Goal: Task Accomplishment & Management: Manage account settings

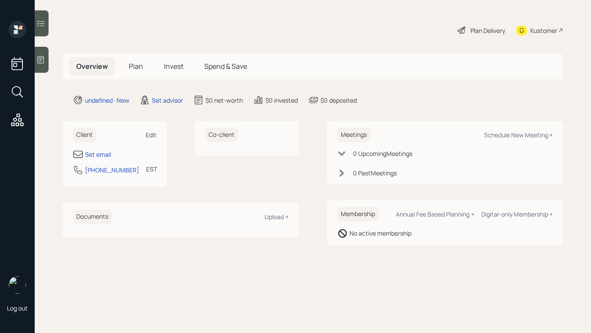
click at [151, 134] on div "Edit" at bounding box center [151, 135] width 11 height 8
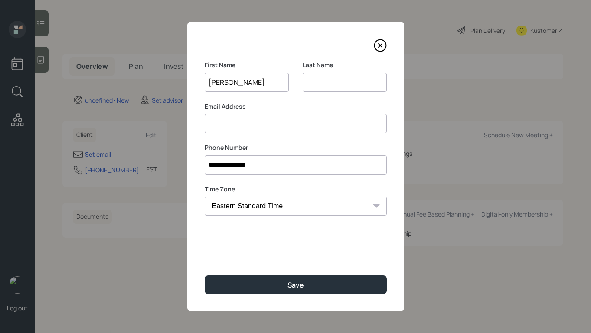
type input "[PERSON_NAME]"
drag, startPoint x: 351, startPoint y: 81, endPoint x: 355, endPoint y: 77, distance: 5.9
click at [351, 81] on input at bounding box center [344, 82] width 84 height 19
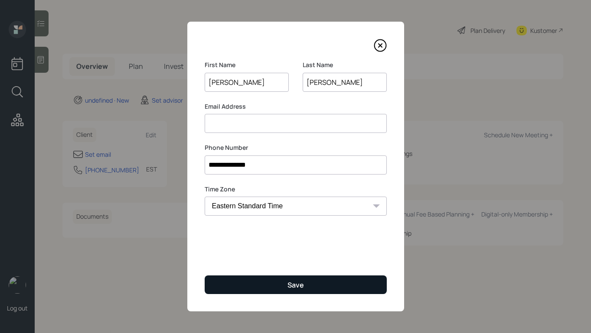
type input "[PERSON_NAME]"
click at [316, 288] on button "Save" at bounding box center [296, 285] width 182 height 19
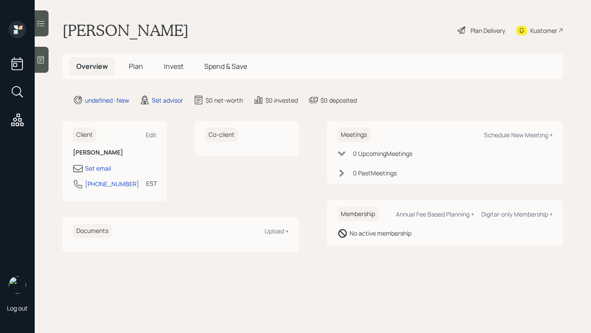
click at [51, 58] on main "[PERSON_NAME] Plan Delivery Kustomer Overview Plan Invest Spend & Save undefine…" at bounding box center [313, 166] width 556 height 333
click at [49, 61] on div "Log out [PERSON_NAME] Plan Delivery Kustomer Overview Plan Invest Spend & Save …" at bounding box center [295, 166] width 591 height 333
click at [40, 67] on div at bounding box center [42, 60] width 14 height 26
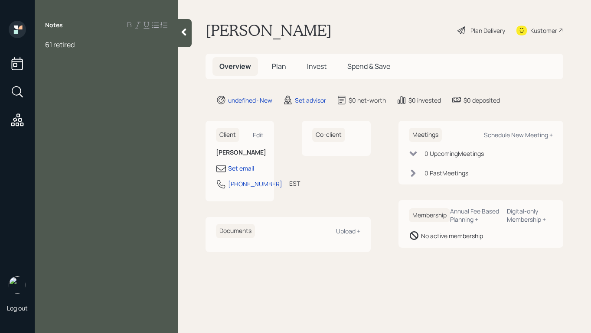
click at [186, 38] on div at bounding box center [185, 33] width 14 height 28
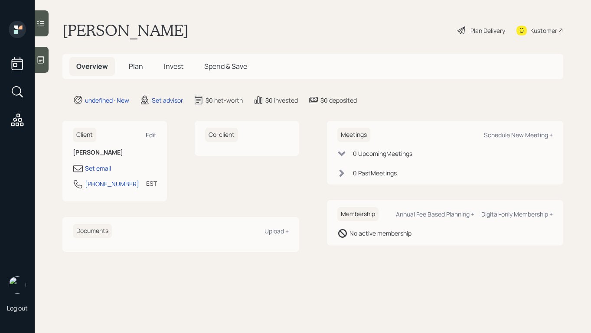
click at [149, 136] on div "Edit" at bounding box center [151, 135] width 11 height 8
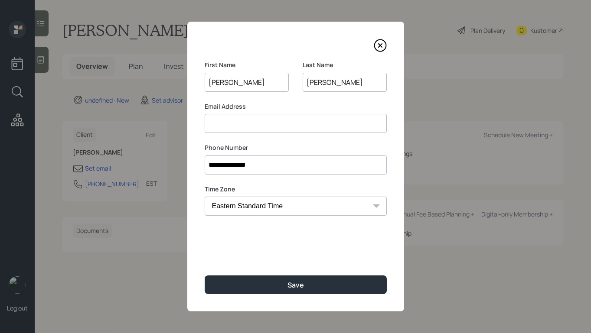
click at [253, 125] on input at bounding box center [296, 123] width 182 height 19
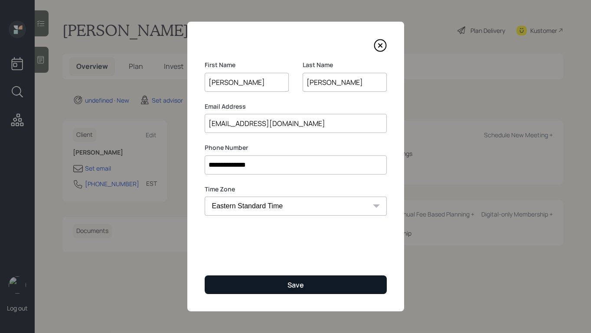
type input "[EMAIL_ADDRESS][DOMAIN_NAME]"
click at [282, 292] on button "Save" at bounding box center [296, 285] width 182 height 19
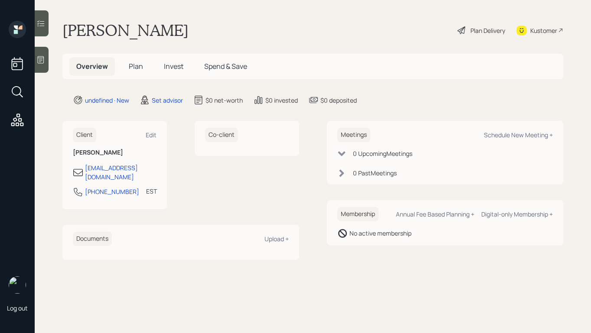
click at [46, 58] on div at bounding box center [42, 60] width 14 height 26
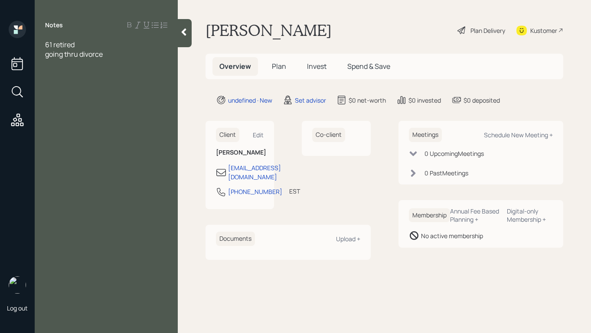
click at [130, 62] on div "Notes 61 retired going thru divorce" at bounding box center [106, 172] width 143 height 302
click at [130, 58] on div "going thru divorce" at bounding box center [106, 54] width 122 height 10
click at [55, 46] on span "61 retired" at bounding box center [59, 45] width 29 height 10
click at [62, 46] on div "61" at bounding box center [106, 45] width 122 height 10
click at [77, 57] on div "retired" at bounding box center [106, 54] width 122 height 10
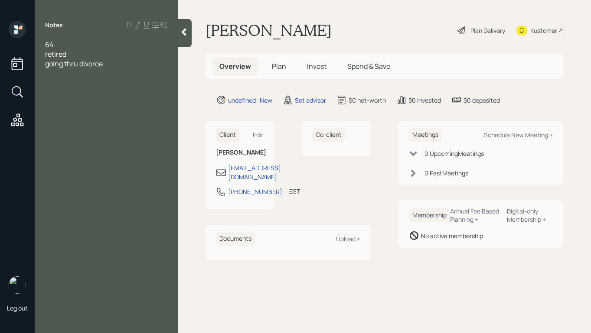
click at [121, 65] on div "going thru divorce" at bounding box center [106, 64] width 122 height 10
click at [119, 81] on div "home value $500K" at bounding box center [106, 83] width 122 height 10
click at [84, 107] on div at bounding box center [106, 112] width 122 height 10
click at [84, 102] on div "CC debt" at bounding box center [106, 102] width 122 height 10
click at [136, 134] on div "pension" at bounding box center [106, 131] width 122 height 10
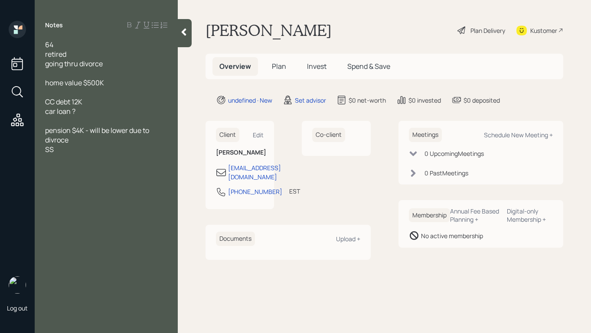
click at [59, 147] on div "SS" at bounding box center [106, 150] width 122 height 10
click at [81, 150] on div "SS" at bounding box center [106, 150] width 122 height 10
click at [112, 81] on div "home value $500K" at bounding box center [106, 83] width 122 height 10
click at [135, 63] on div "going thru divorce" at bounding box center [106, 64] width 122 height 10
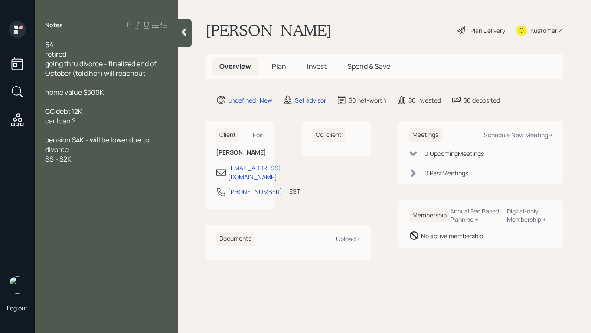
click at [73, 73] on span "going thru divorce - finalized end of October (told her i will reachout" at bounding box center [101, 68] width 113 height 19
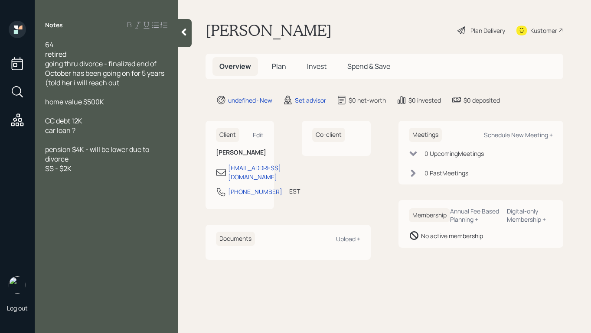
click at [136, 86] on div "going thru divorce - finalized end of October has been going on for 5 years (to…" at bounding box center [106, 73] width 122 height 29
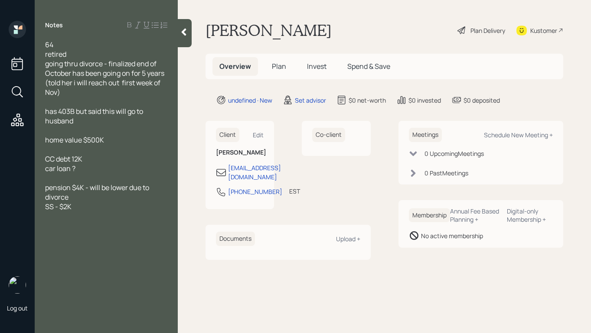
click at [44, 121] on div "64 retired going thru divorce - finalized end of October has been going on for …" at bounding box center [106, 130] width 143 height 181
click at [45, 121] on span "has 403B but said this will go to husband" at bounding box center [94, 116] width 99 height 19
click at [123, 138] on div "home value $500K" at bounding box center [106, 140] width 122 height 10
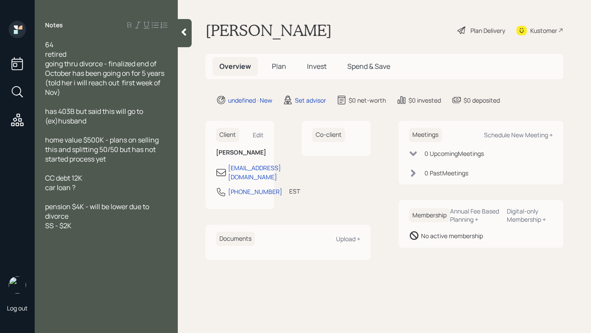
drag, startPoint x: 191, startPoint y: 27, endPoint x: 195, endPoint y: 18, distance: 10.1
click at [191, 27] on div at bounding box center [185, 33] width 14 height 28
